Goal: Information Seeking & Learning: Find specific fact

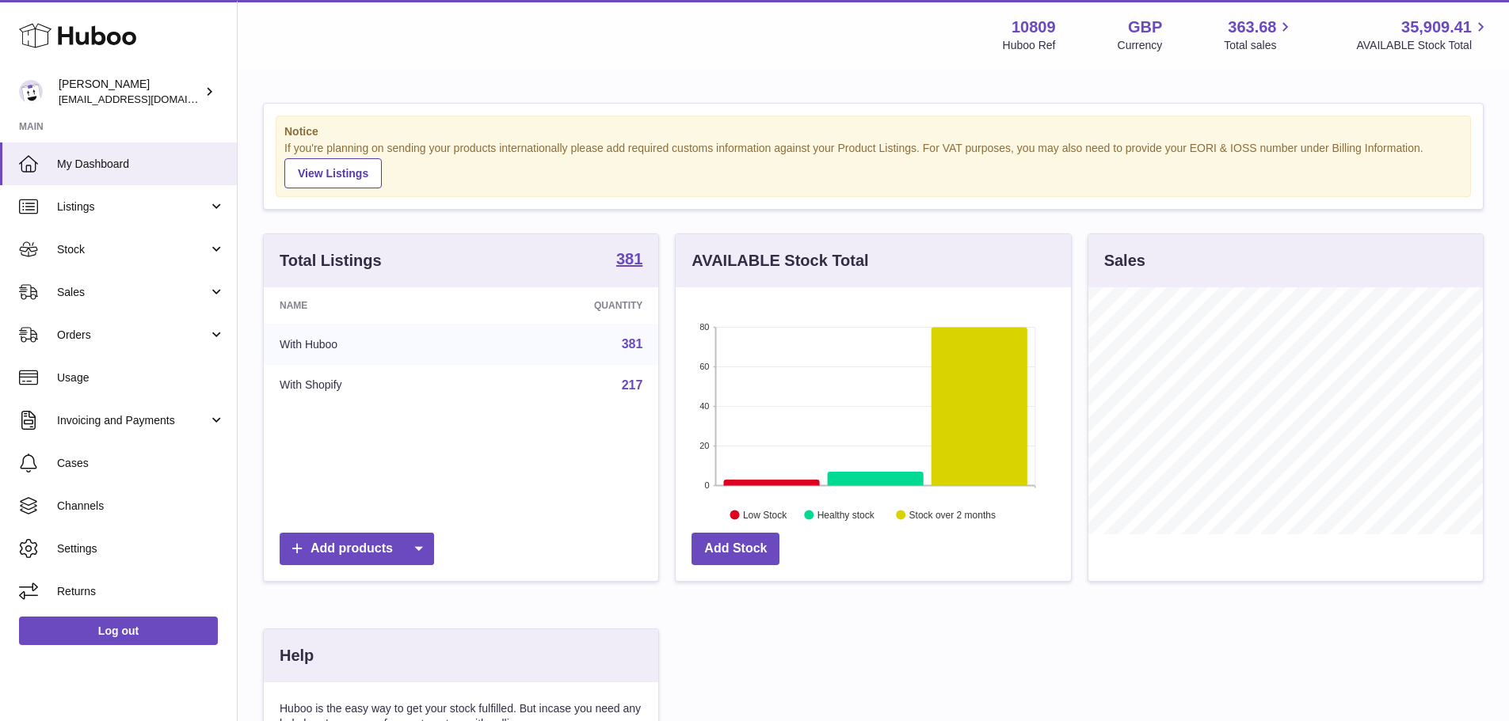
scroll to position [791708, 791560]
click at [124, 206] on span "Listings" at bounding box center [132, 207] width 151 height 15
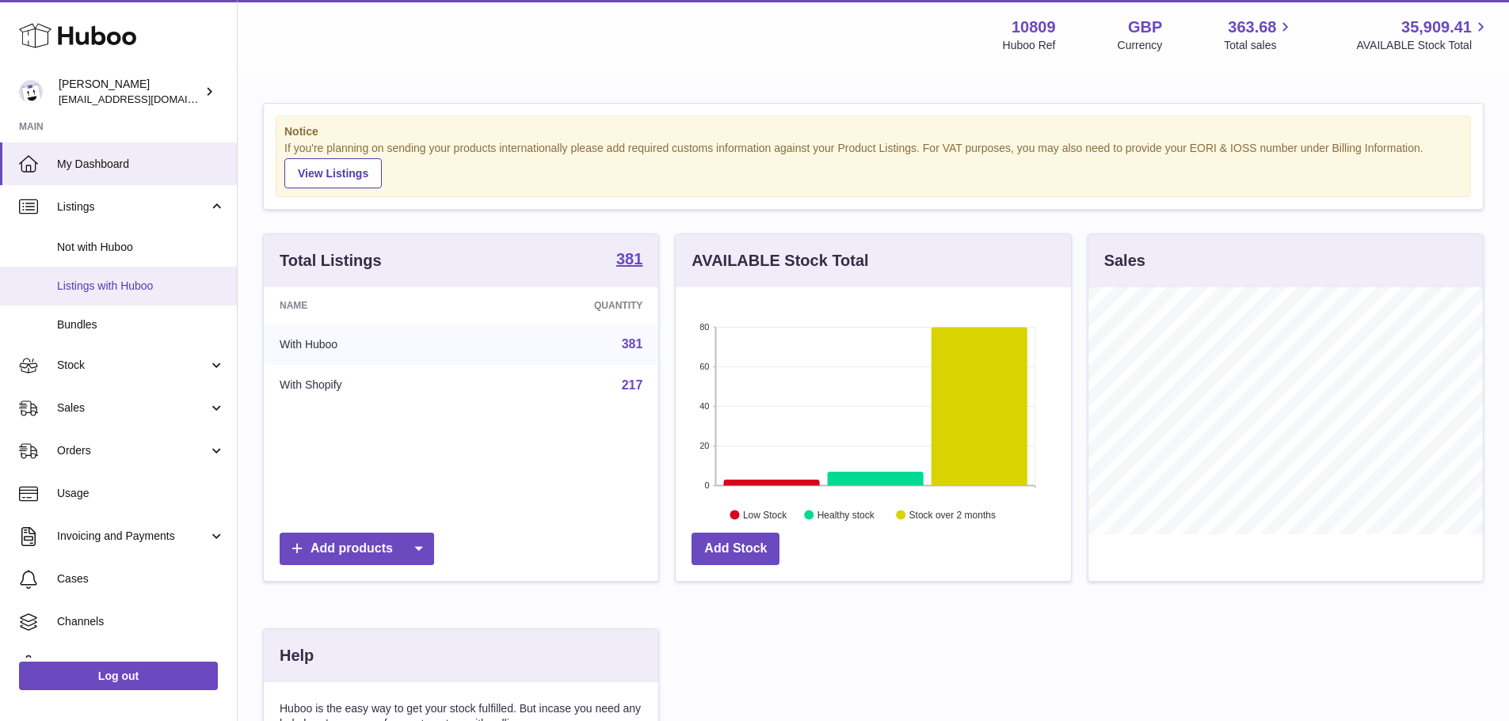
click at [146, 270] on link "Listings with Huboo" at bounding box center [118, 286] width 237 height 39
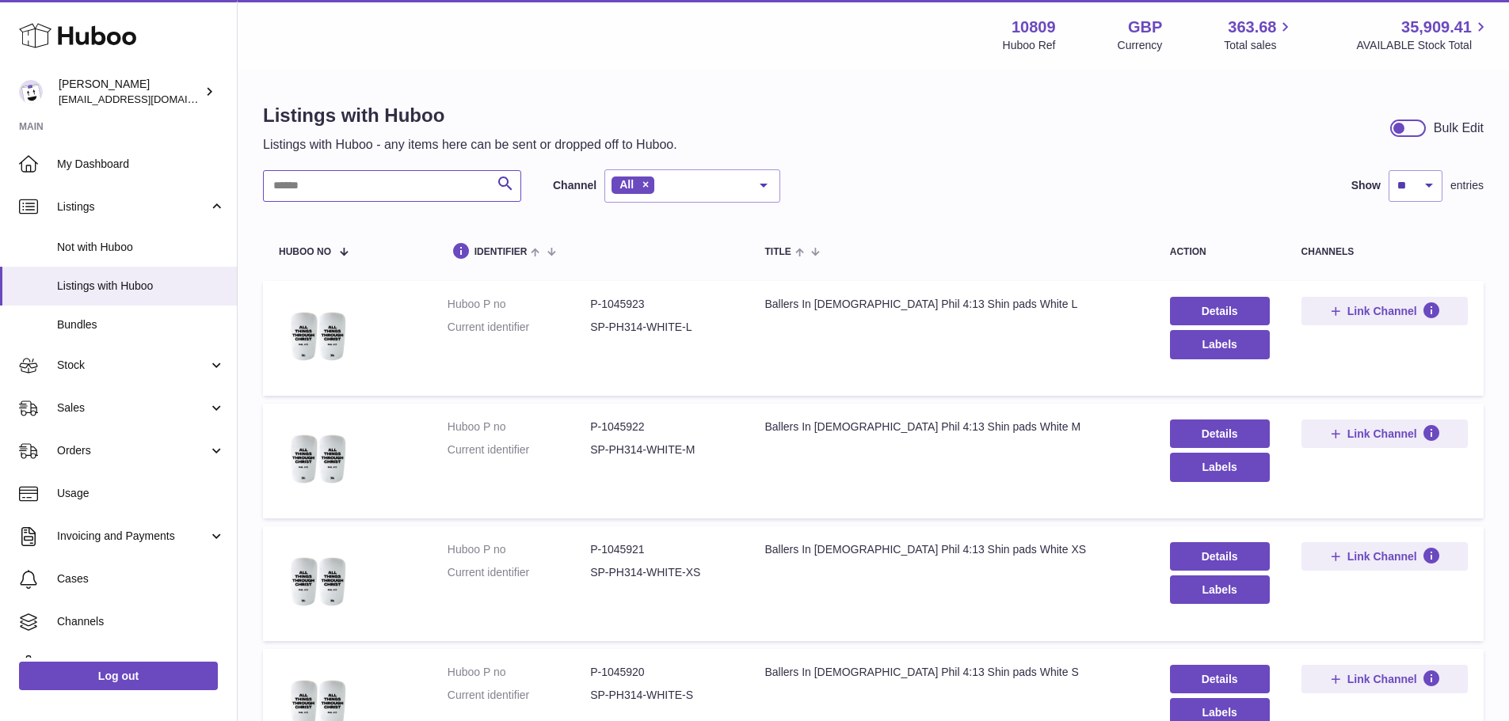
click at [424, 183] on input "text" at bounding box center [392, 186] width 258 height 32
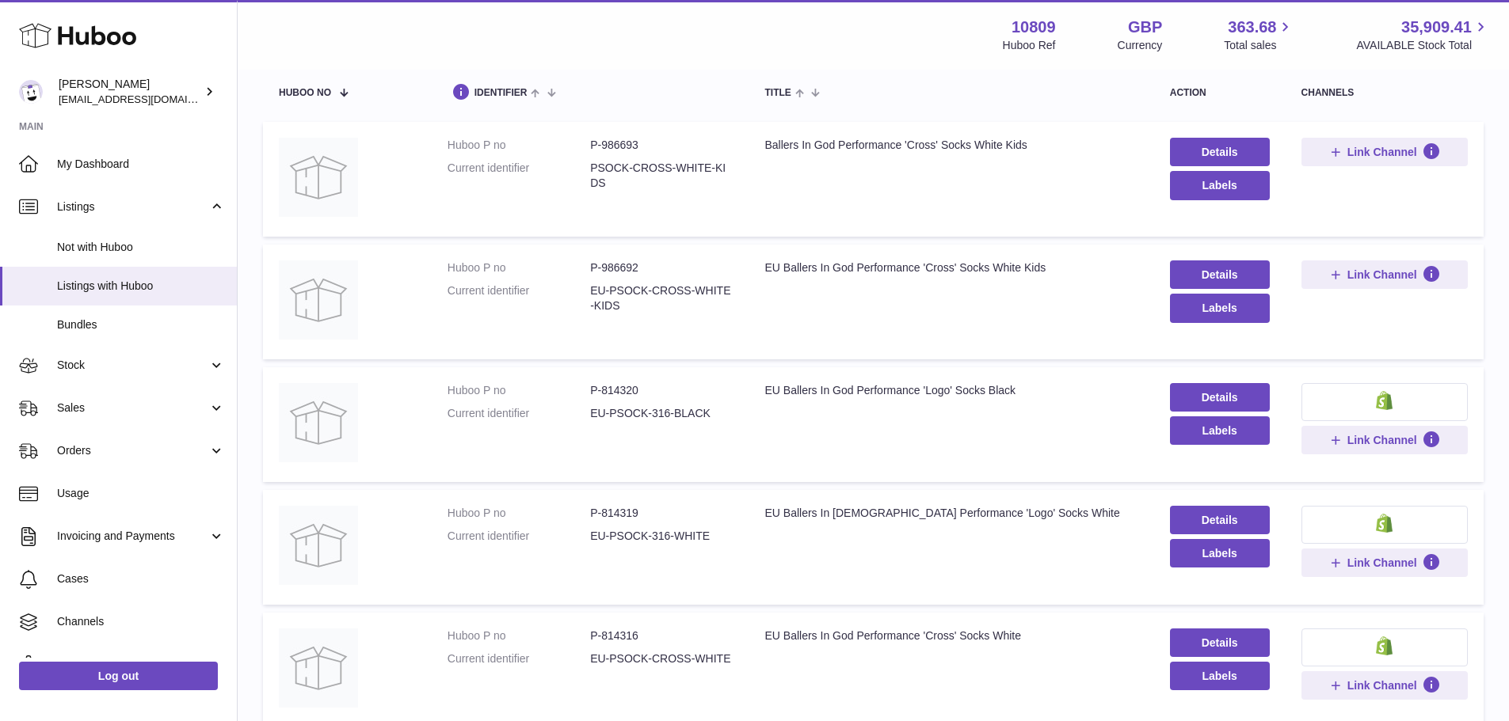
scroll to position [158, 0]
drag, startPoint x: 1065, startPoint y: 268, endPoint x: 995, endPoint y: 268, distance: 69.7
click at [995, 268] on div "EU Ballers In God Performance 'Cross' Socks White Kids" at bounding box center [950, 268] width 373 height 15
drag, startPoint x: 1046, startPoint y: 145, endPoint x: 982, endPoint y: 147, distance: 64.2
click at [982, 147] on div "Ballers In God Performance 'Cross' Socks White Kids" at bounding box center [950, 146] width 373 height 15
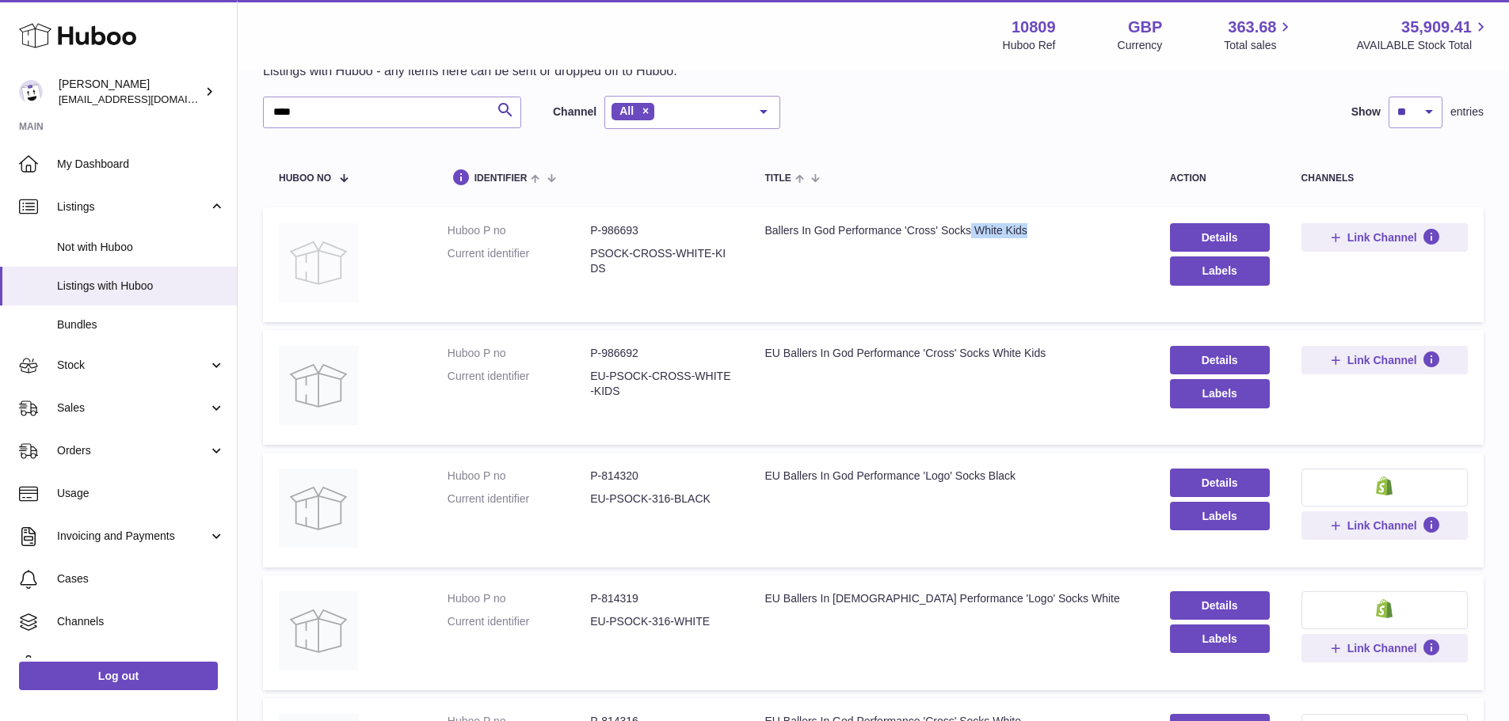
scroll to position [0, 0]
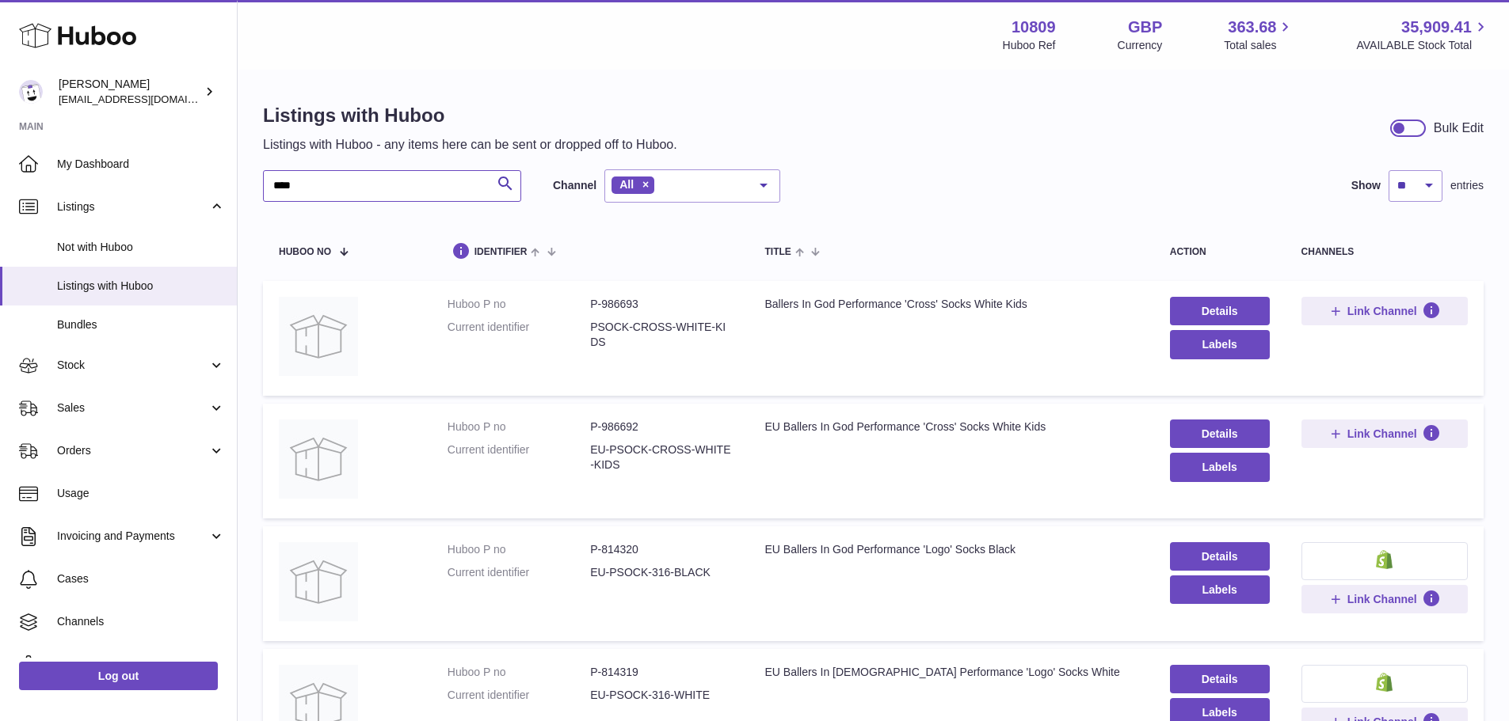
click at [363, 185] on input "****" at bounding box center [392, 186] width 258 height 32
drag, startPoint x: 337, startPoint y: 185, endPoint x: 192, endPoint y: 200, distance: 145.7
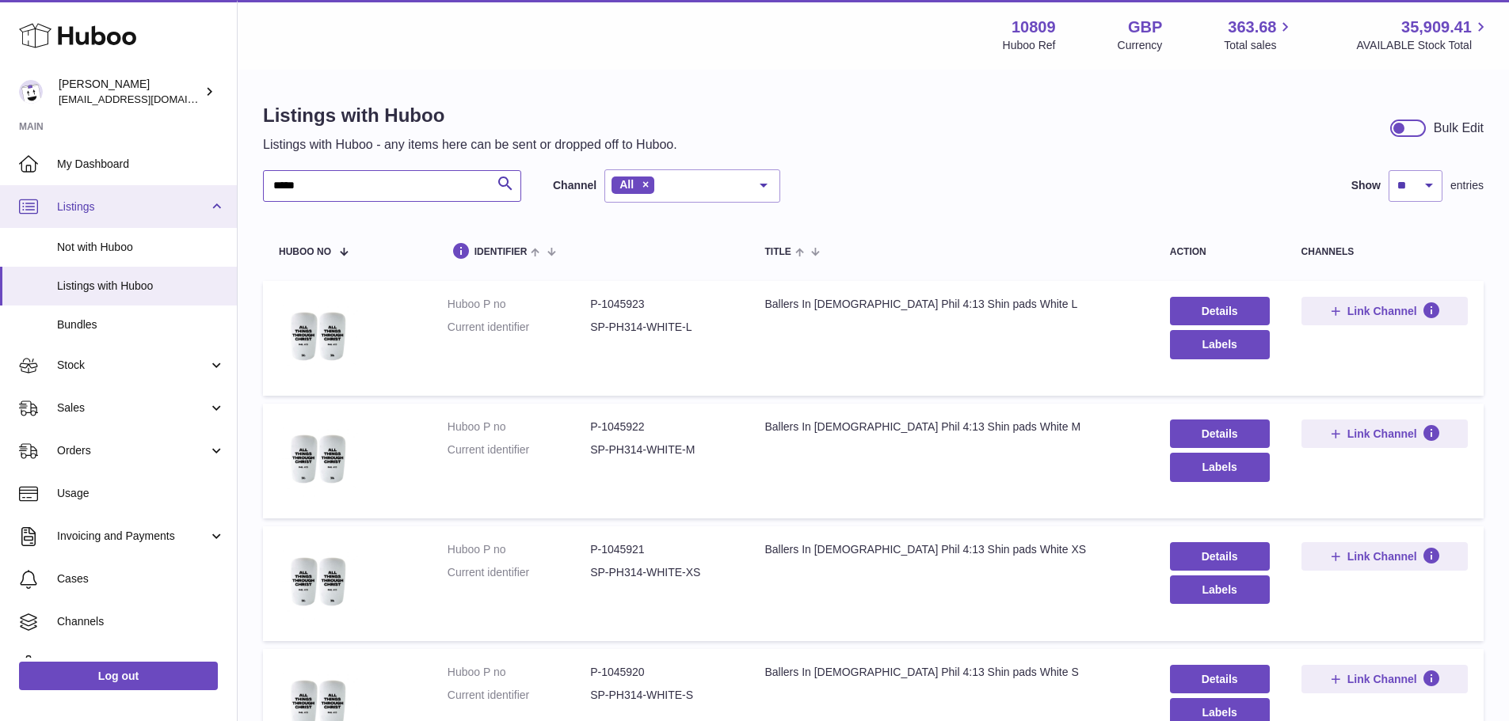
drag, startPoint x: 306, startPoint y: 189, endPoint x: 228, endPoint y: 188, distance: 77.6
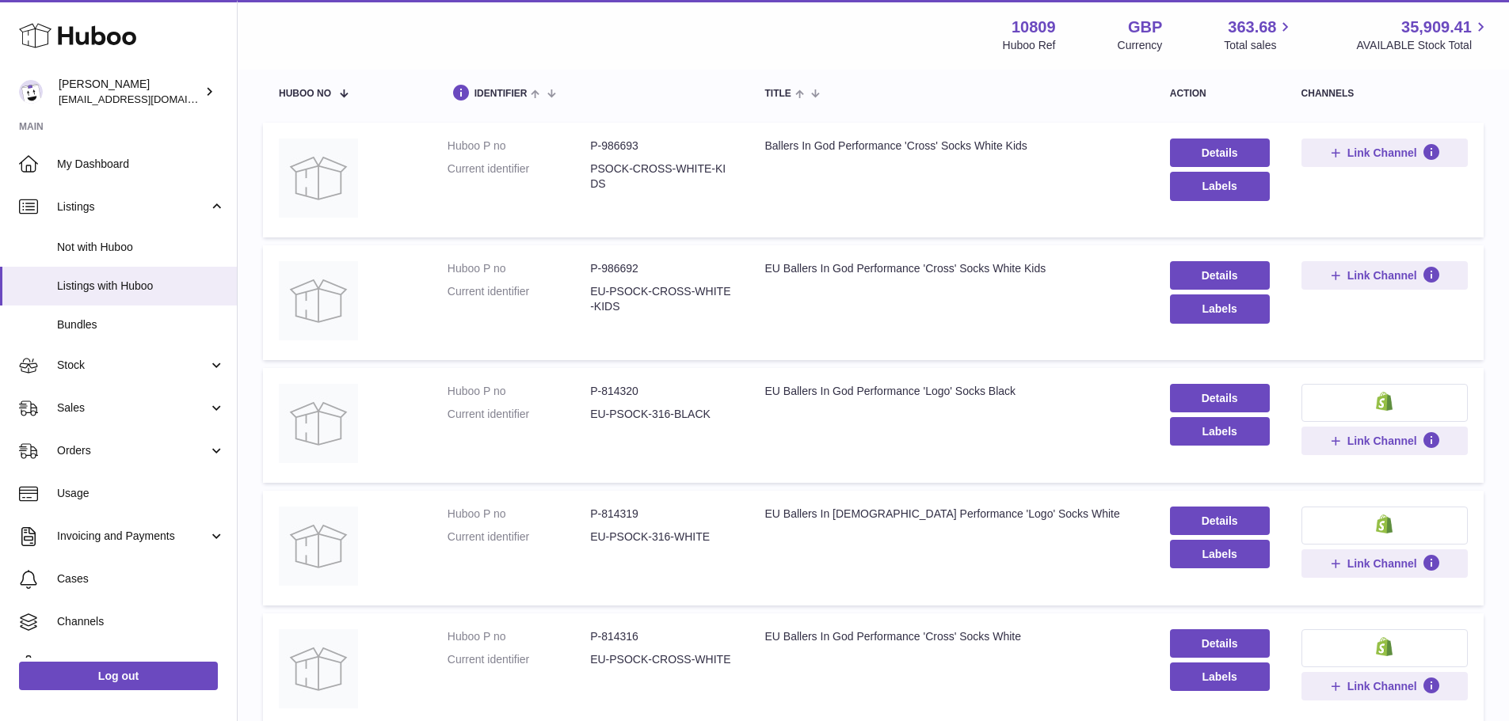
scroll to position [317, 0]
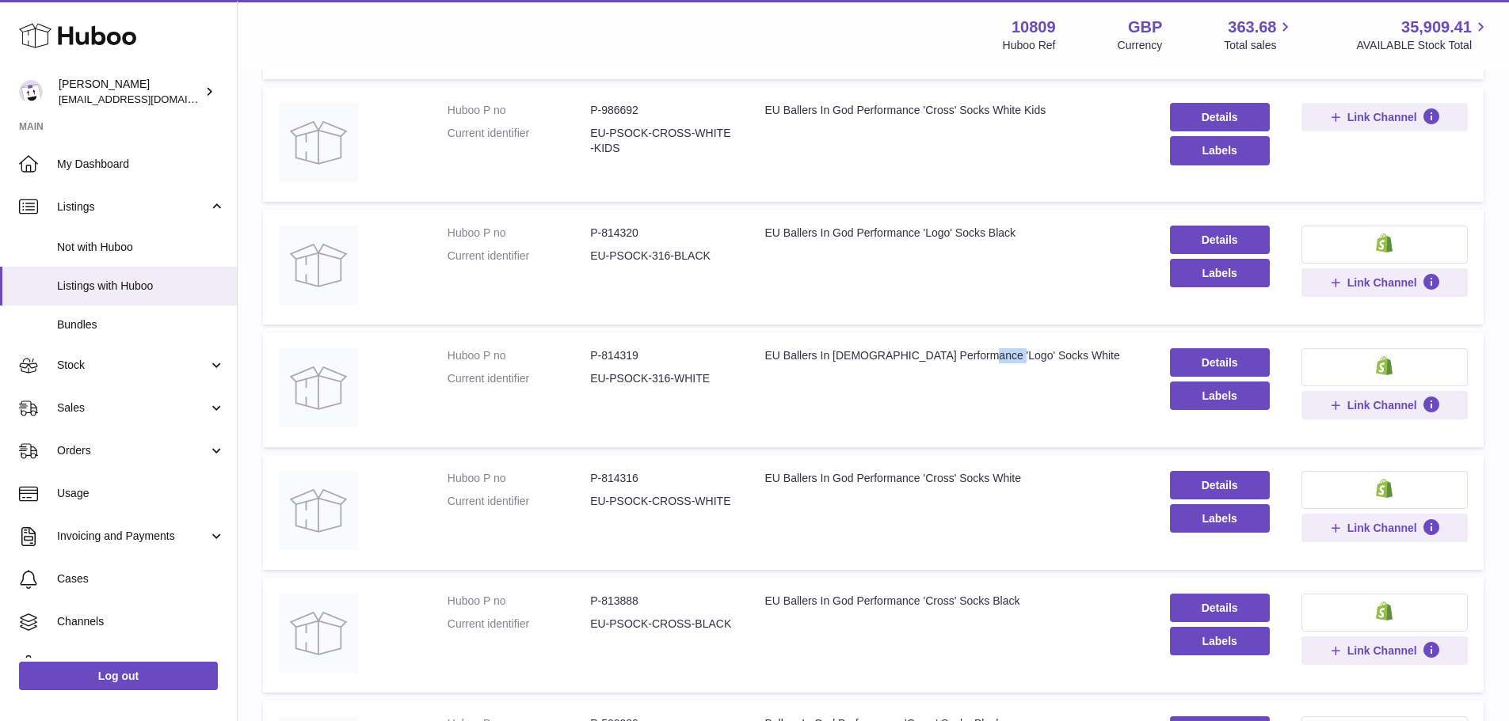
drag, startPoint x: 984, startPoint y: 364, endPoint x: 1015, endPoint y: 358, distance: 31.4
click at [1015, 358] on td "Title EU Ballers In God Performance 'Logo' Socks White" at bounding box center [950, 390] width 405 height 115
drag, startPoint x: 896, startPoint y: 356, endPoint x: 1007, endPoint y: 356, distance: 110.9
click at [998, 356] on div "EU Ballers In God Performance 'Logo' Socks White" at bounding box center [950, 355] width 373 height 15
click at [1013, 374] on td "Title EU Ballers In God Performance 'Logo' Socks White" at bounding box center [950, 390] width 405 height 115
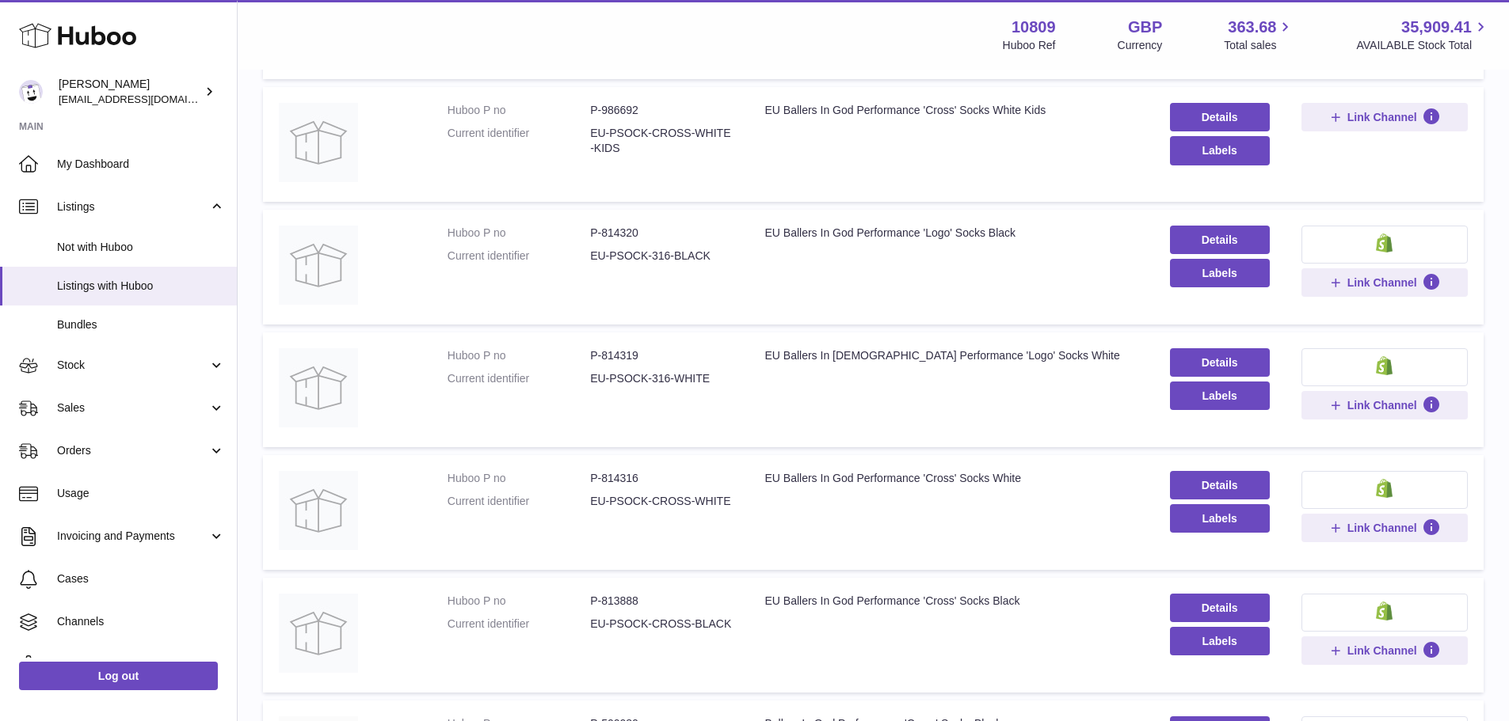
drag, startPoint x: 668, startPoint y: 383, endPoint x: 652, endPoint y: 383, distance: 15.8
click at [652, 383] on dd "EU-PSOCK-316-WHITE" at bounding box center [661, 378] width 143 height 15
click at [855, 394] on td "Title EU Ballers In God Performance 'Logo' Socks White" at bounding box center [950, 390] width 405 height 115
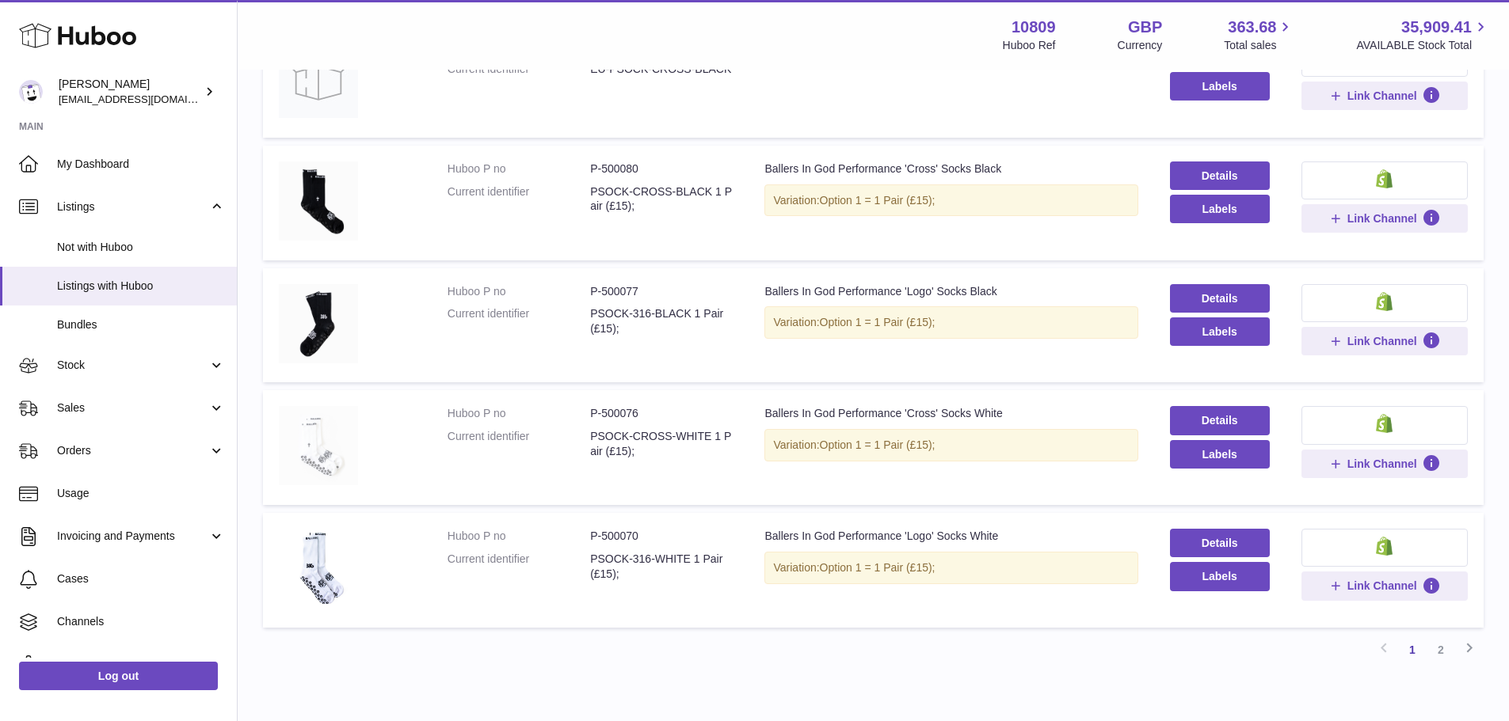
scroll to position [952, 0]
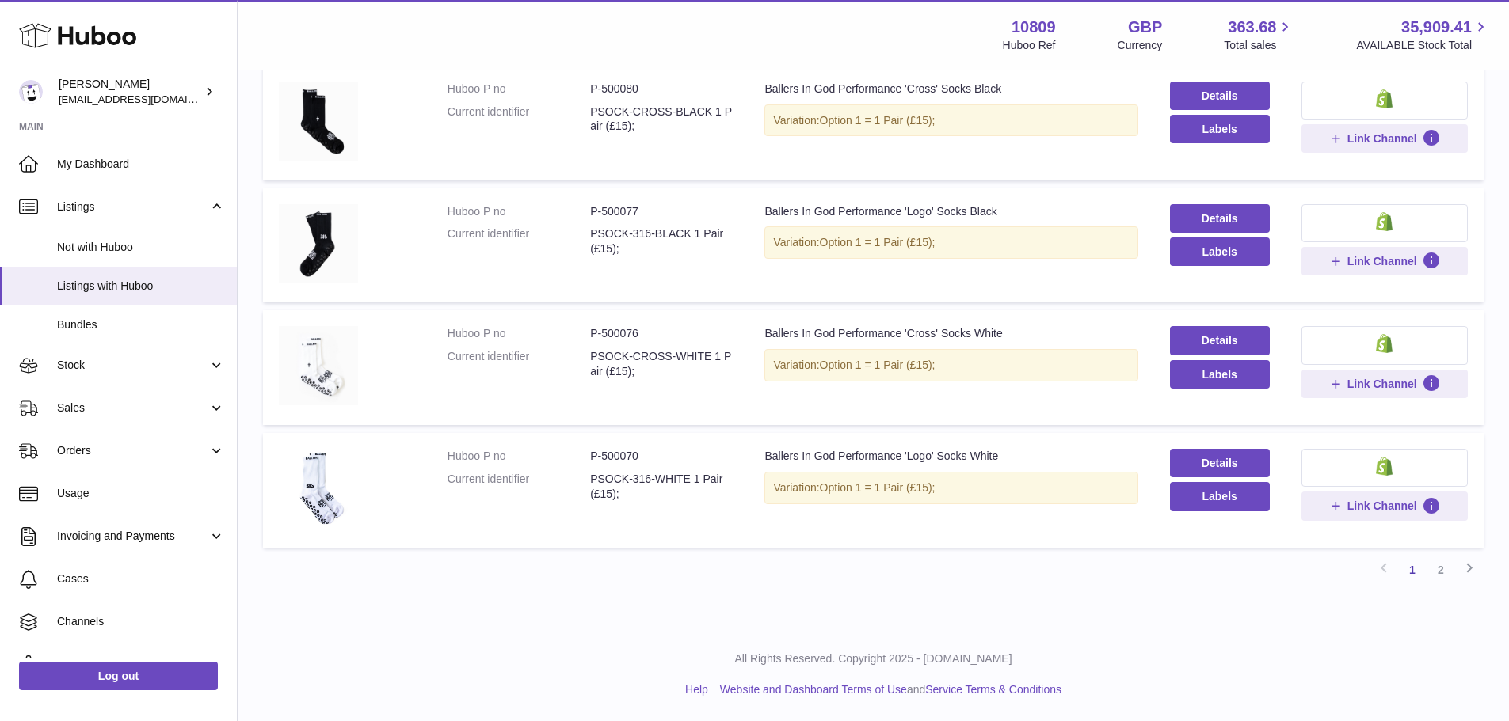
click at [951, 339] on div "Ballers In God Performance 'Cross' Socks White" at bounding box center [950, 333] width 373 height 15
click at [617, 331] on dd "P-500076" at bounding box center [661, 333] width 143 height 15
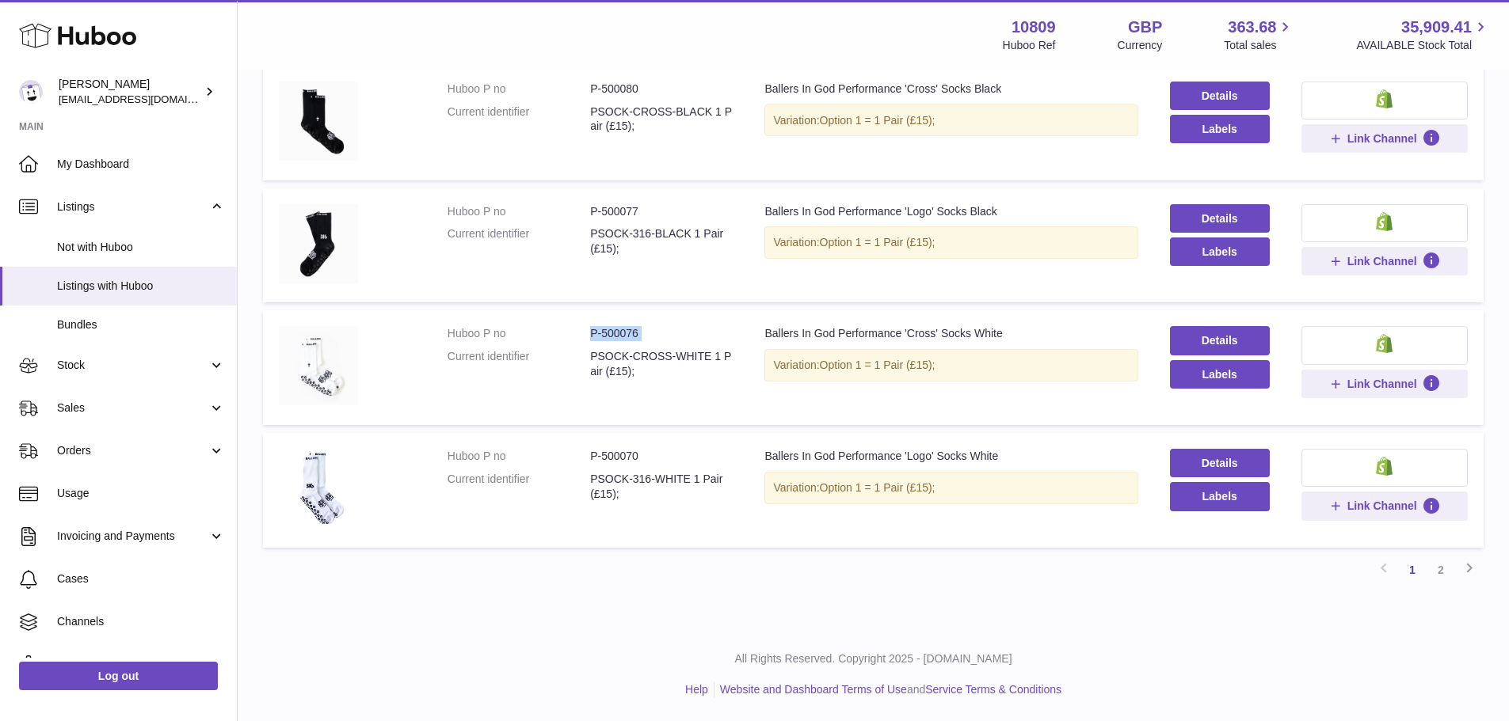
click at [617, 331] on dd "P-500076" at bounding box center [661, 333] width 143 height 15
click at [322, 357] on img at bounding box center [318, 365] width 79 height 79
click at [1045, 335] on div "Ballers In God Performance 'Cross' Socks White" at bounding box center [950, 333] width 373 height 15
click at [627, 341] on dd "P-500076" at bounding box center [661, 333] width 143 height 15
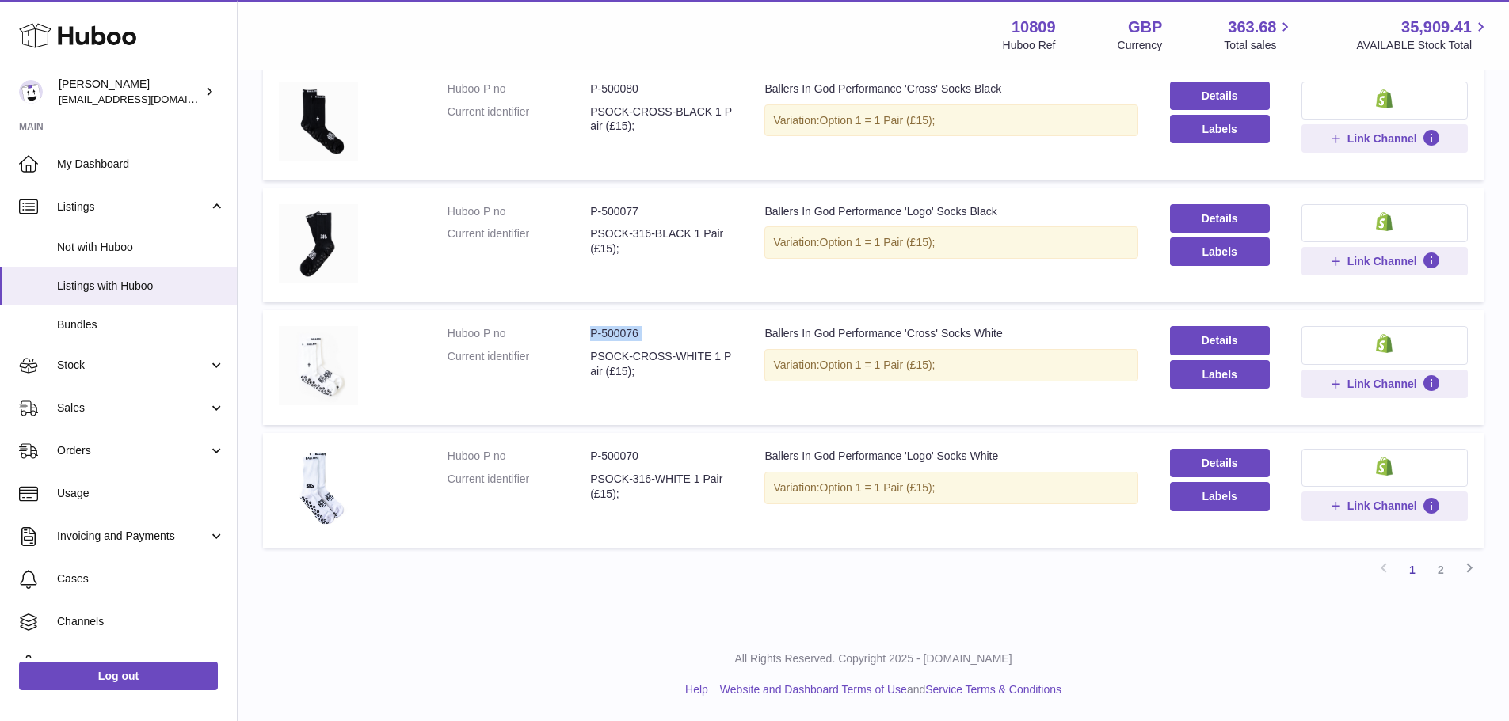
click at [627, 341] on dd "P-500076" at bounding box center [661, 333] width 143 height 15
click at [796, 334] on div "Ballers In God Performance 'Cross' Socks White" at bounding box center [950, 333] width 373 height 15
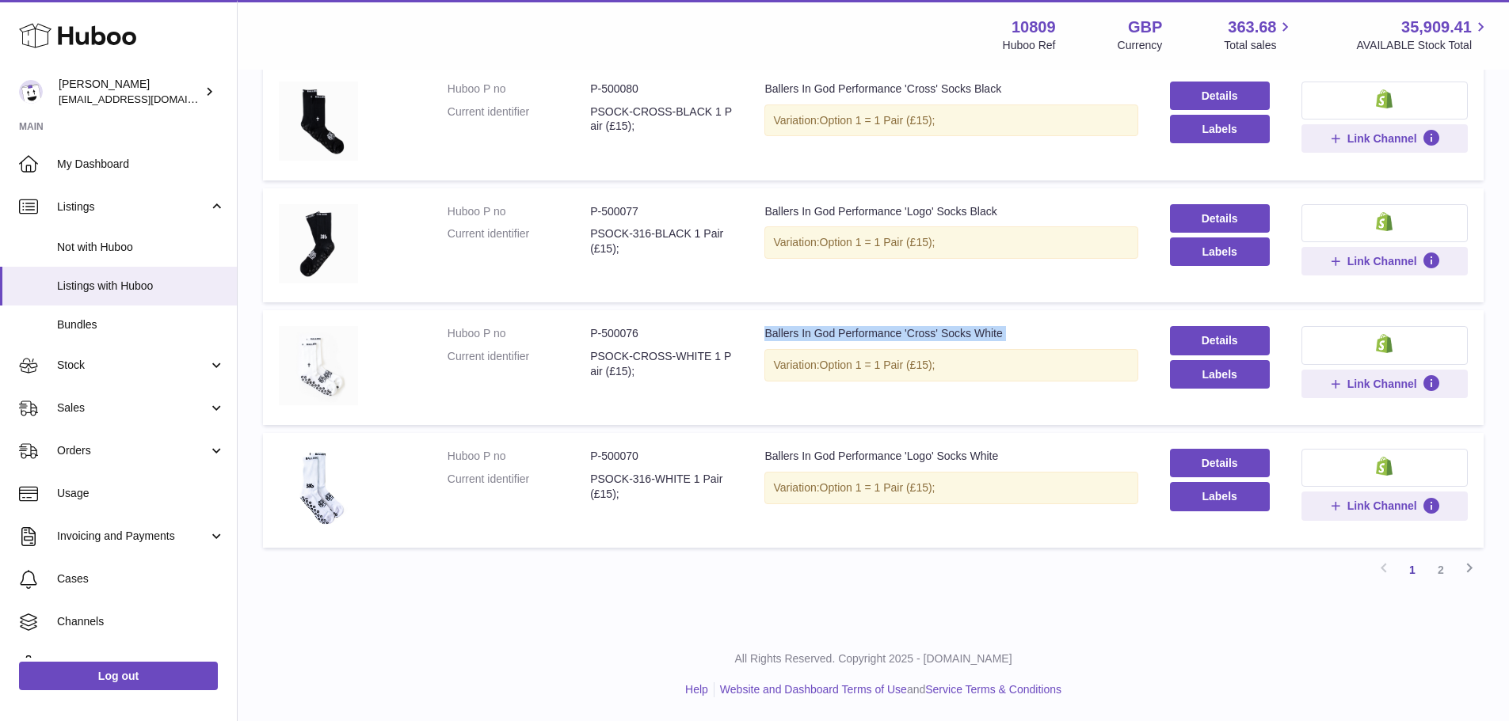
copy td "Ballers In God Performance 'Cross' Socks White"
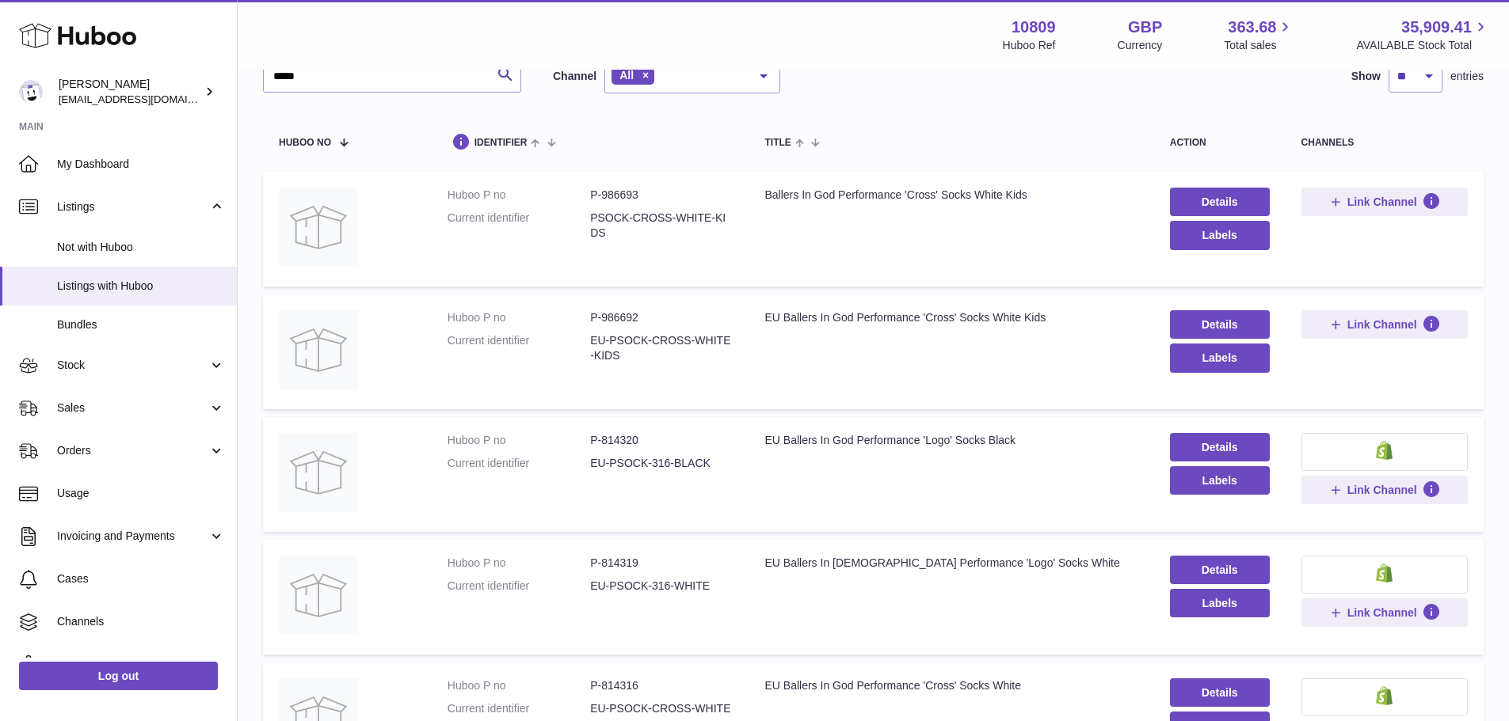
scroll to position [0, 0]
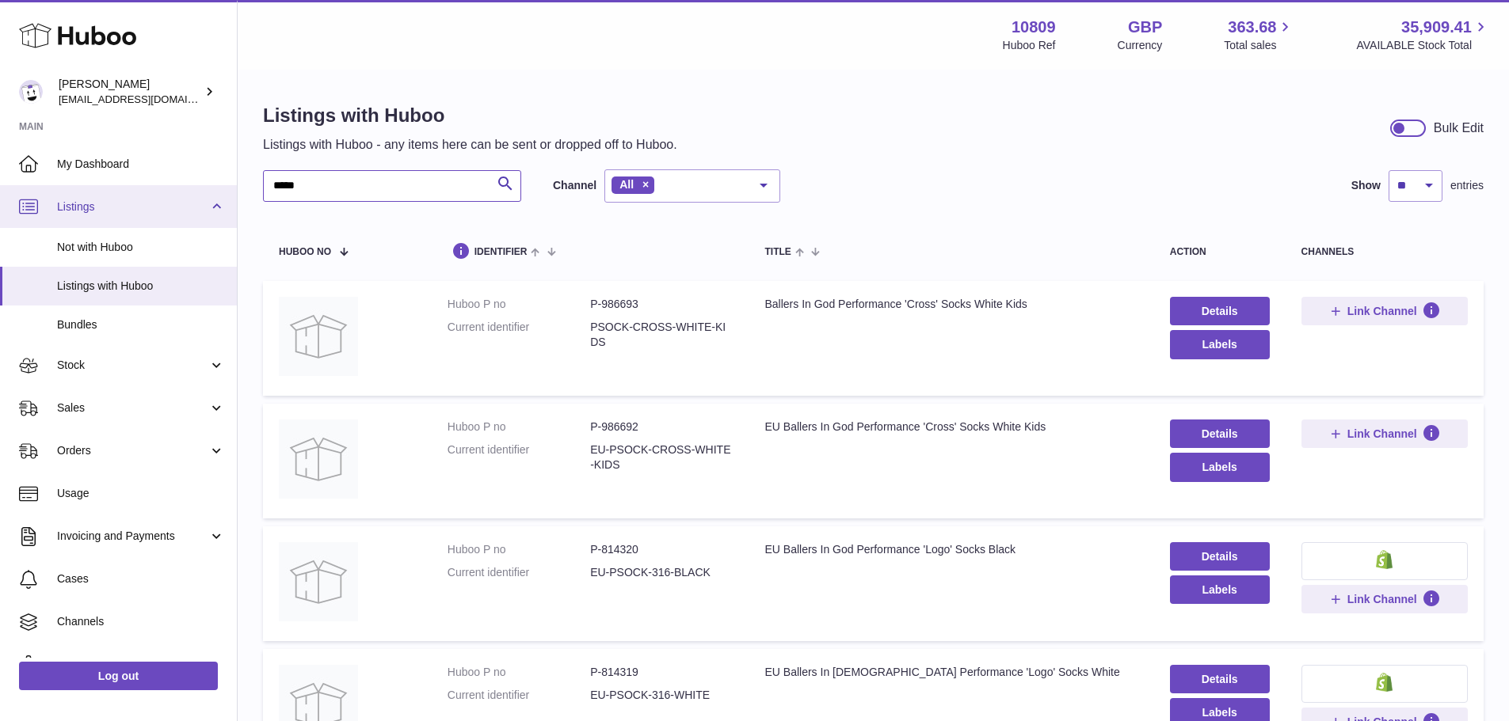
drag, startPoint x: 380, startPoint y: 188, endPoint x: 222, endPoint y: 198, distance: 158.7
paste input "**********"
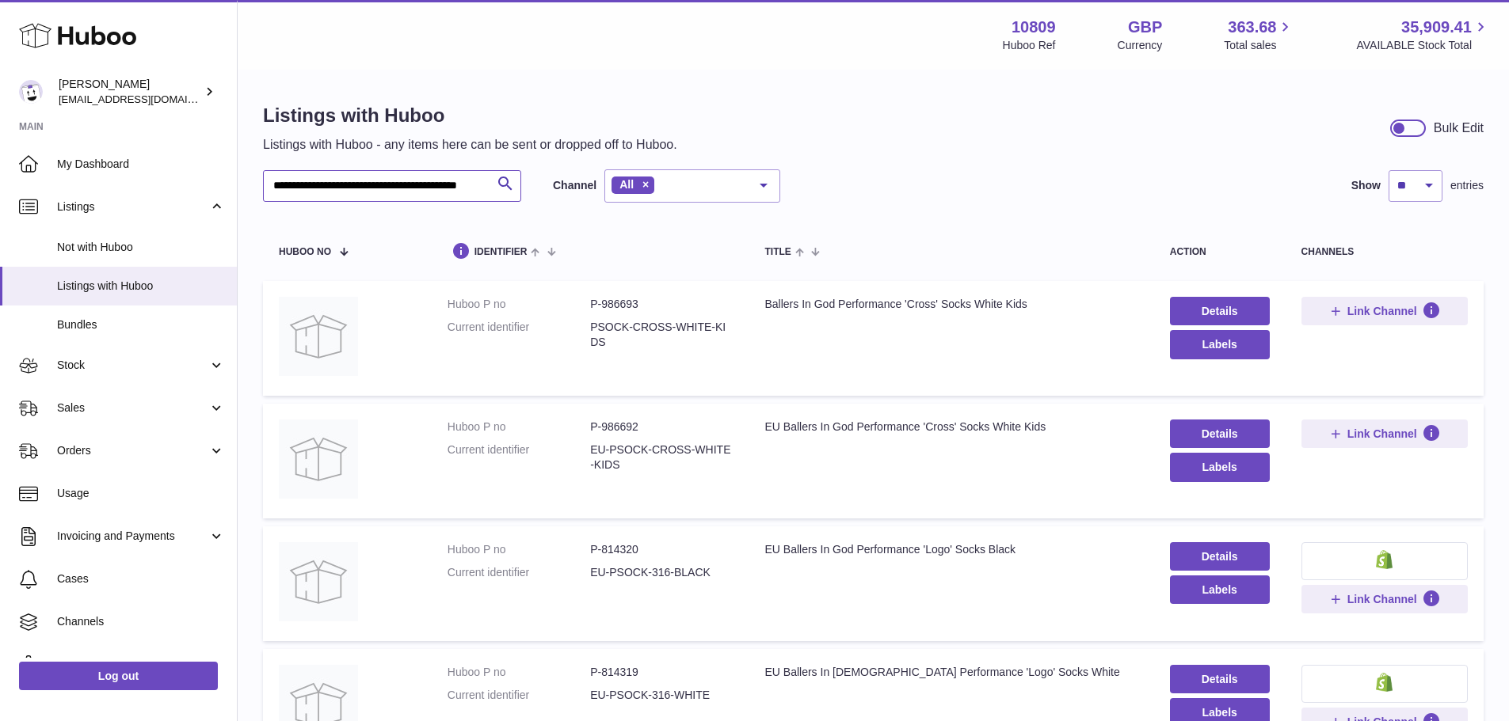
scroll to position [0, 42]
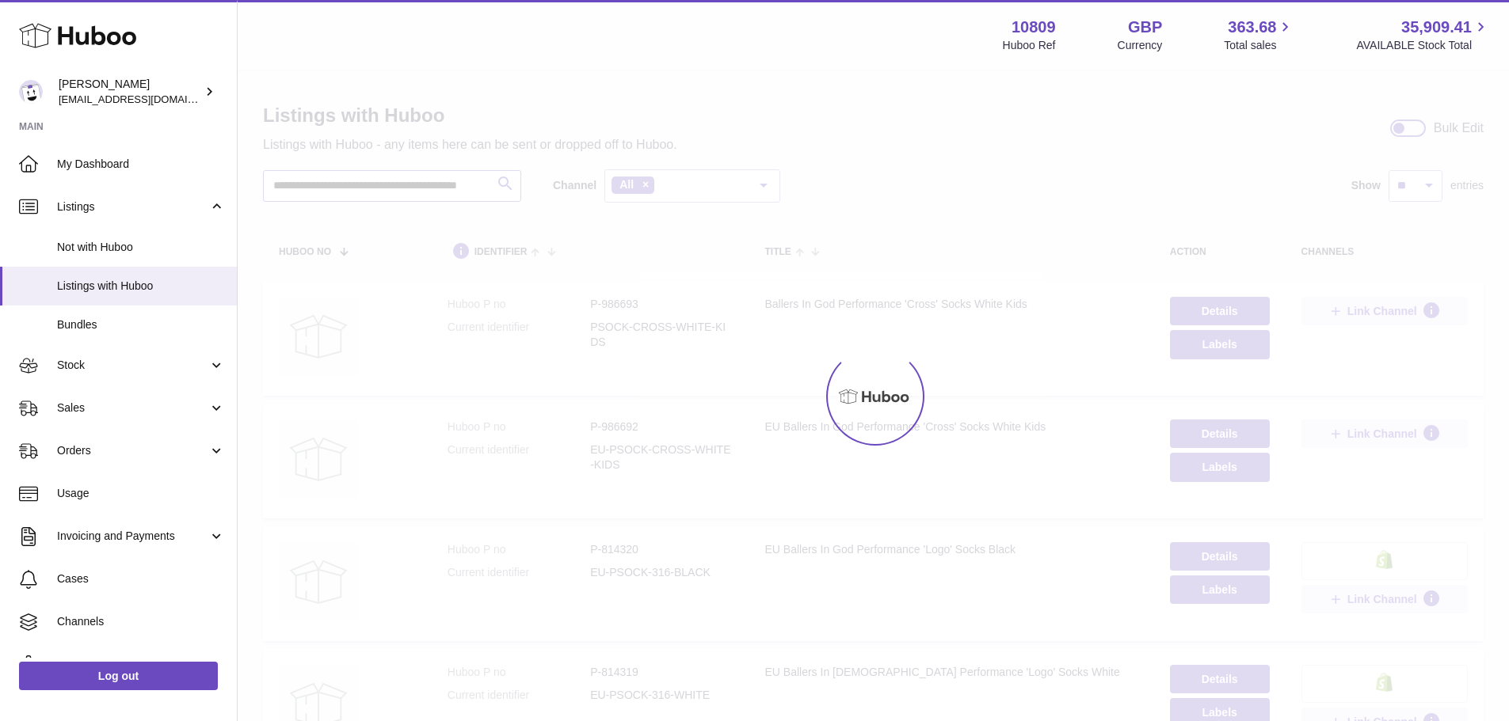
type input "**********"
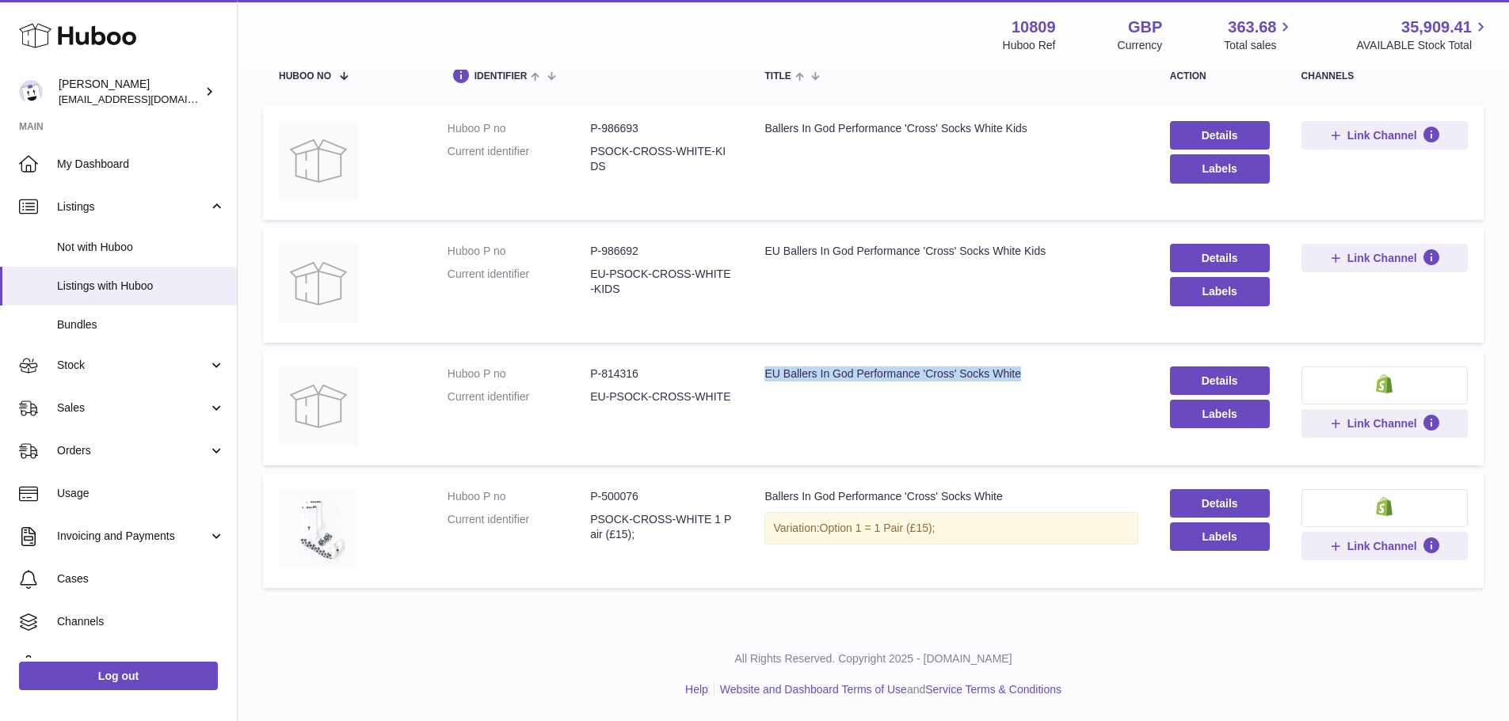
drag, startPoint x: 1037, startPoint y: 379, endPoint x: 758, endPoint y: 392, distance: 279.1
click at [758, 392] on td "Title EU Ballers In God Performance 'Cross' Socks White" at bounding box center [950, 408] width 405 height 115
click at [777, 299] on td "Title EU Ballers In God Performance 'Cross' Socks White Kids" at bounding box center [950, 285] width 405 height 115
click at [665, 167] on dd "PSOCK-CROSS-WHITE-KIDS" at bounding box center [661, 159] width 143 height 30
drag, startPoint x: 708, startPoint y: 394, endPoint x: 763, endPoint y: 394, distance: 54.6
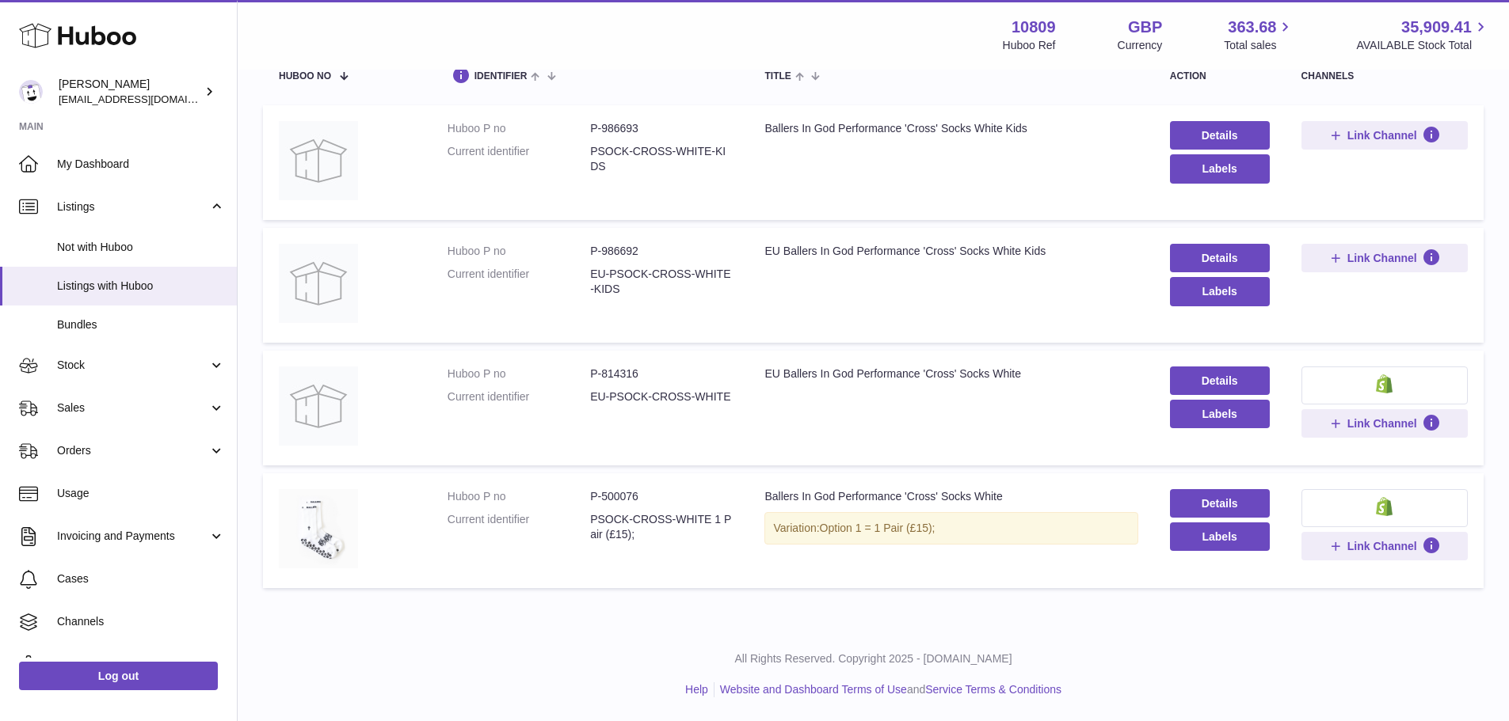
click at [763, 394] on tr "Huboo P no P-814316 Current identifier EU-PSOCK-CROSS-WHITE Title EU Ballers In…" at bounding box center [873, 408] width 1220 height 115
click at [897, 405] on td "Title EU Ballers In God Performance 'Cross' Socks White" at bounding box center [950, 408] width 405 height 115
drag, startPoint x: 881, startPoint y: 379, endPoint x: 989, endPoint y: 379, distance: 108.5
click at [989, 379] on div "EU Ballers In God Performance 'Cross' Socks White" at bounding box center [950, 374] width 373 height 15
click at [969, 436] on td "Title EU Ballers In God Performance 'Cross' Socks White" at bounding box center [950, 408] width 405 height 115
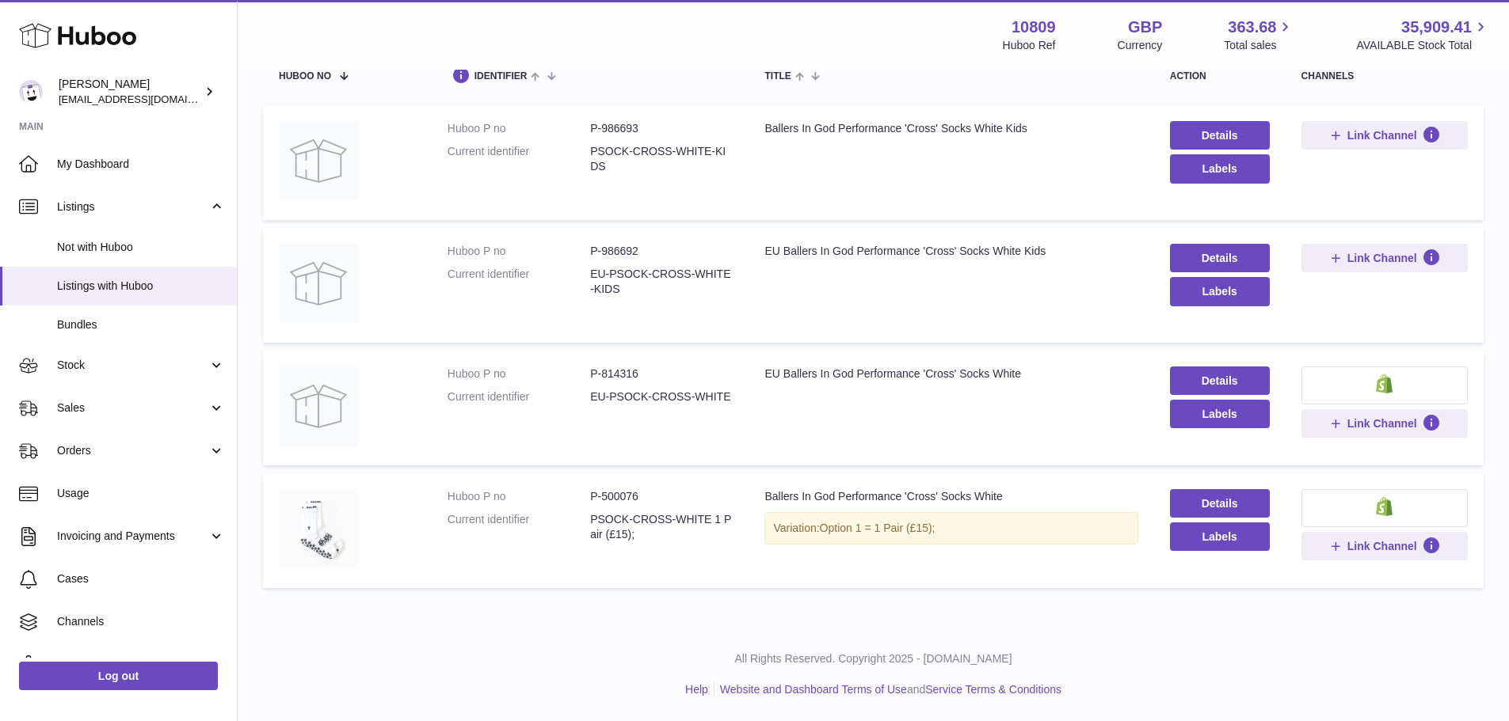
click at [624, 532] on dd "PSOCK-CROSS-WHITE 1 Pair (£15);" at bounding box center [661, 527] width 143 height 30
click at [620, 486] on td "Huboo P no P-500076 Current identifier PSOCK-CROSS-WHITE 1 Pair (£15);" at bounding box center [591, 531] width 318 height 115
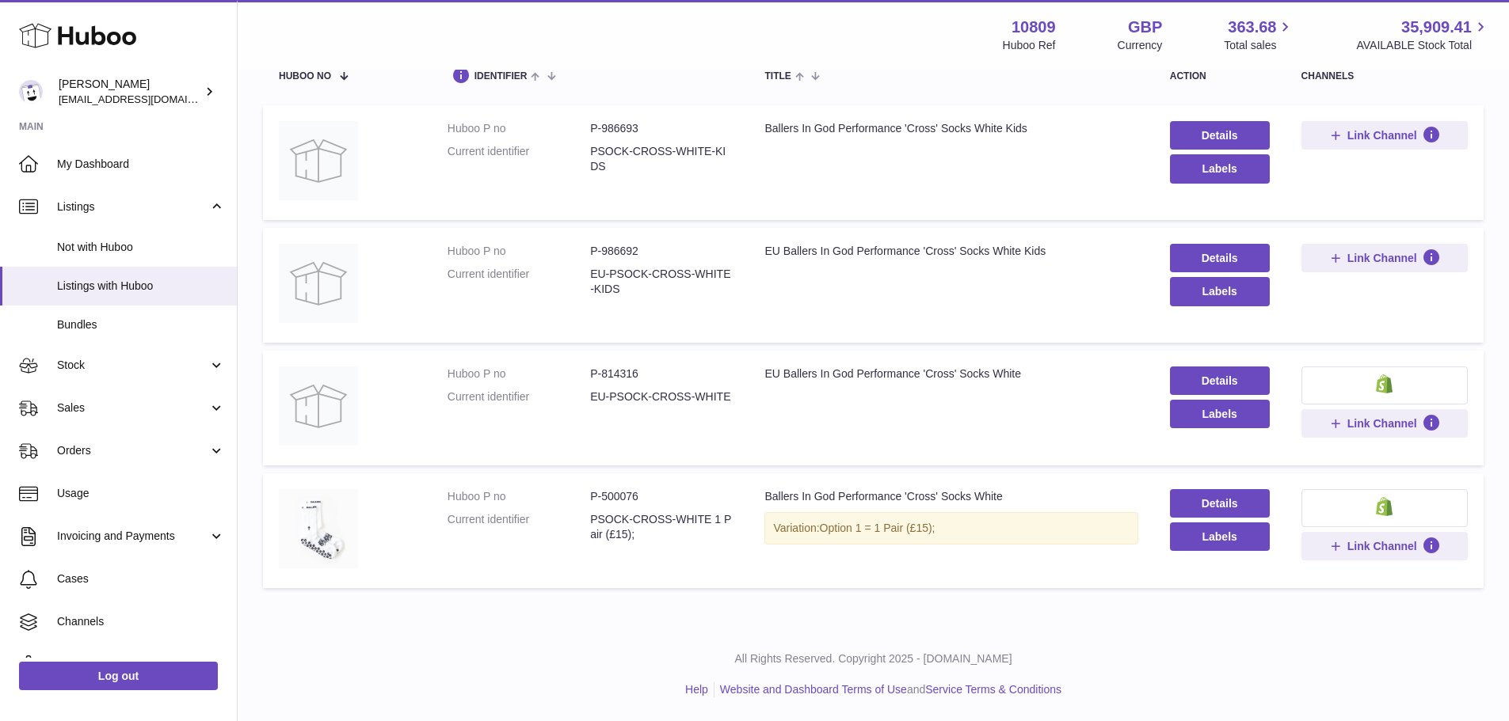
click at [620, 493] on dd "P-500076" at bounding box center [661, 496] width 143 height 15
copy dd "500076"
click at [617, 367] on dd "P-814316" at bounding box center [661, 374] width 143 height 15
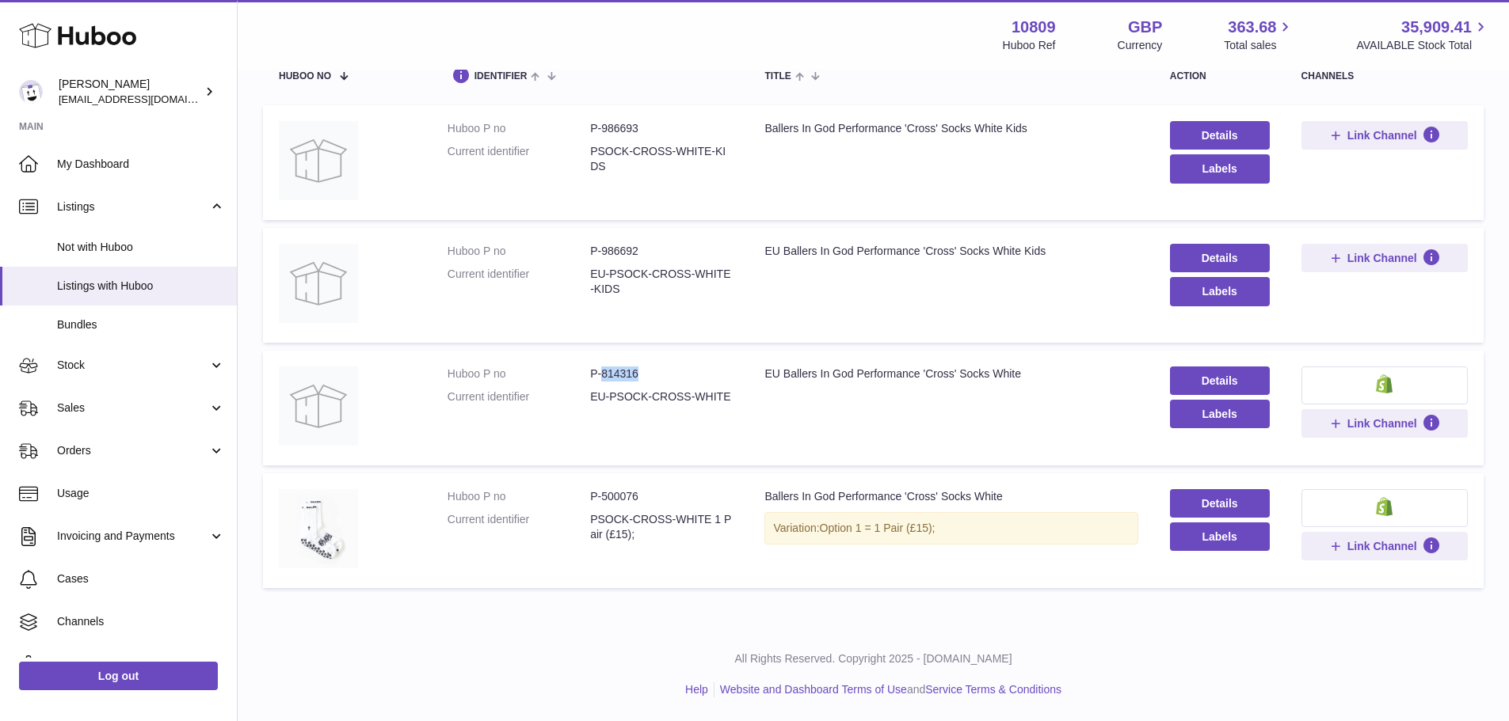
copy dd "814316"
click at [622, 493] on dd "P-500076" at bounding box center [661, 496] width 143 height 15
copy dd "500076"
click at [624, 371] on dd "P-814316" at bounding box center [661, 374] width 143 height 15
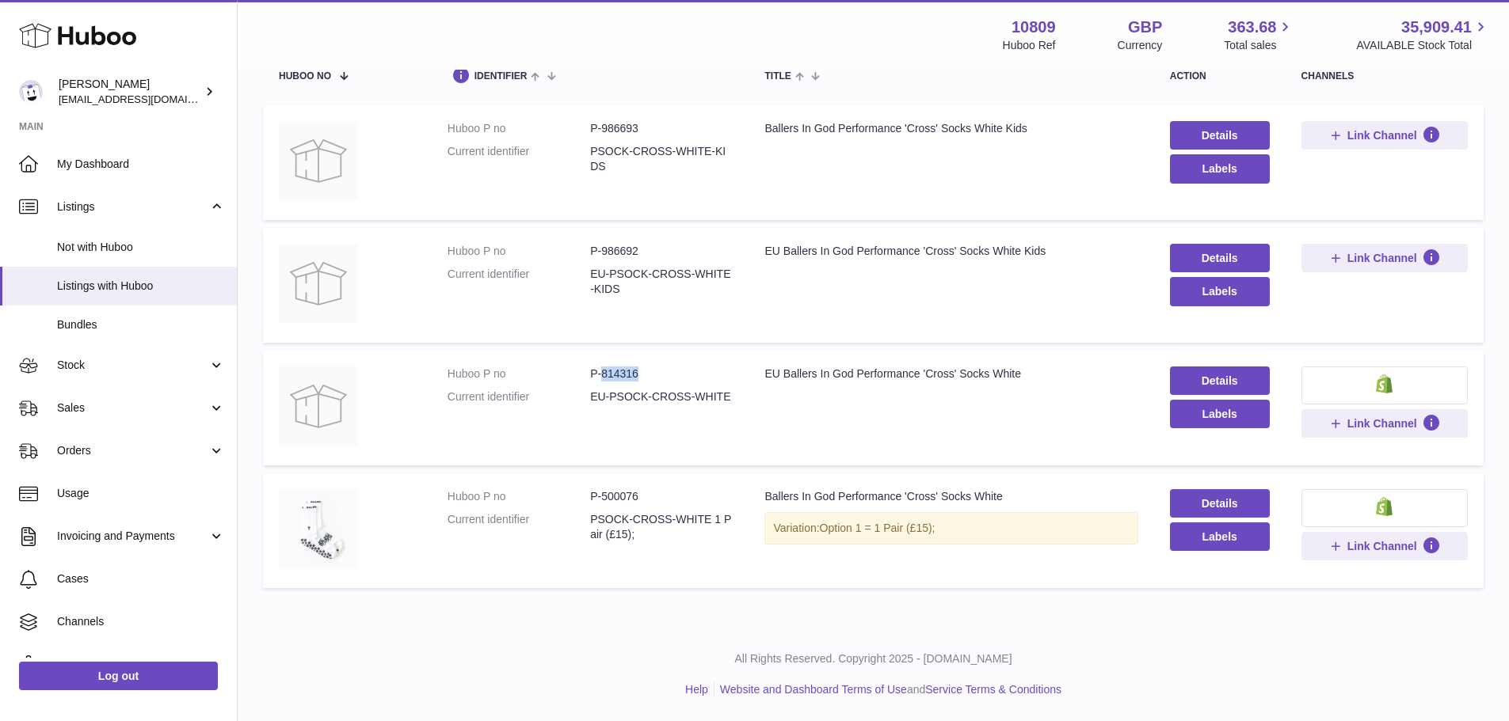
click at [624, 371] on dd "P-814316" at bounding box center [661, 374] width 143 height 15
copy dd "814316"
click at [841, 405] on td "Title EU Ballers In God Performance 'Cross' Socks White" at bounding box center [950, 408] width 405 height 115
drag, startPoint x: 643, startPoint y: 375, endPoint x: 589, endPoint y: 372, distance: 53.9
click at [590, 372] on dd "P-814316" at bounding box center [661, 374] width 143 height 15
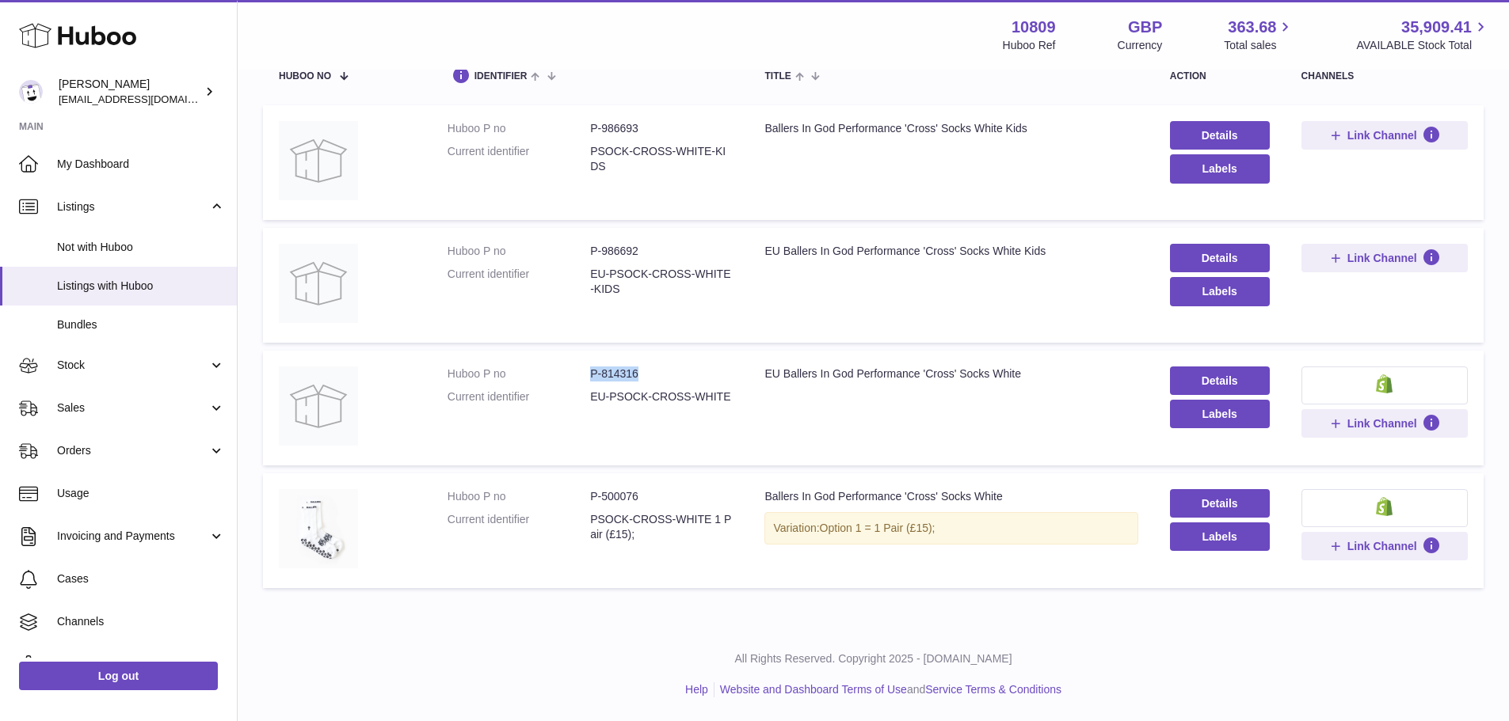
copy dd "P-814316"
